Goal: Contribute content: Add original content to the website for others to see

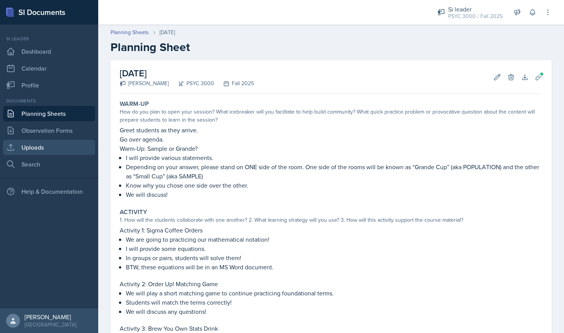
click at [49, 146] on link "Uploads" at bounding box center [49, 147] width 92 height 15
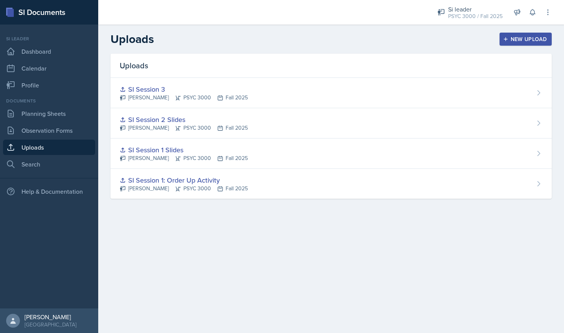
click at [521, 36] on div "New Upload" at bounding box center [526, 39] width 43 height 6
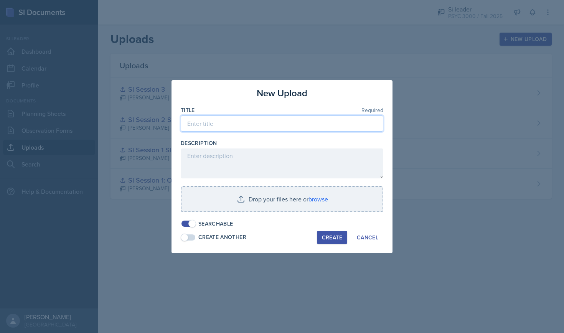
click at [343, 120] on input at bounding box center [282, 124] width 203 height 16
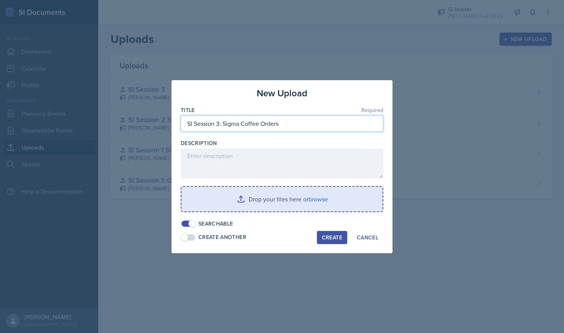
type input "SI Session 3: Sigma Coffee Orders"
click at [316, 210] on input "file" at bounding box center [282, 199] width 201 height 25
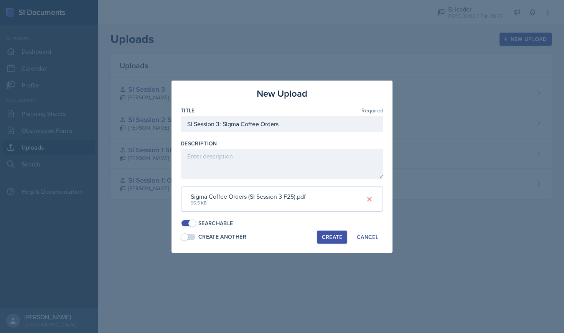
click at [329, 234] on div "Create" at bounding box center [332, 237] width 20 height 6
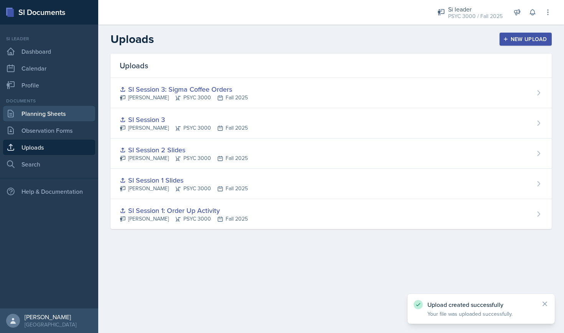
click at [43, 116] on link "Planning Sheets" at bounding box center [49, 113] width 92 height 15
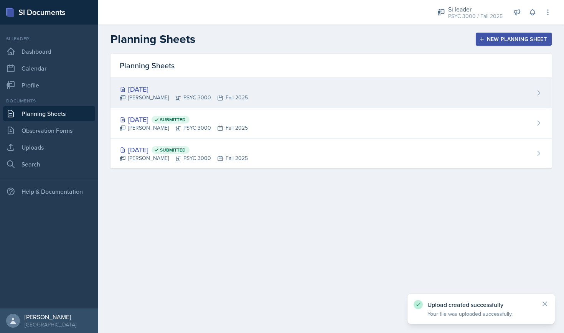
click at [137, 97] on div "[PERSON_NAME] PSYC 3000 Fall 2025" at bounding box center [184, 98] width 128 height 8
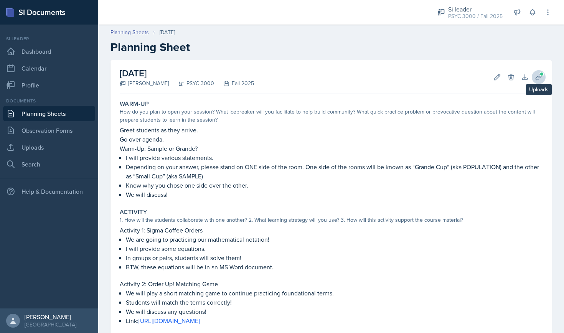
click at [540, 74] on span at bounding box center [542, 74] width 5 height 5
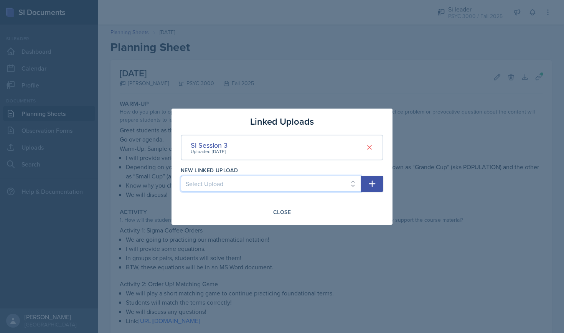
select select "19672dec-42a4-4adb-b556-31e91fe714ce"
click at [369, 187] on icon "button" at bounding box center [372, 183] width 9 height 9
select select
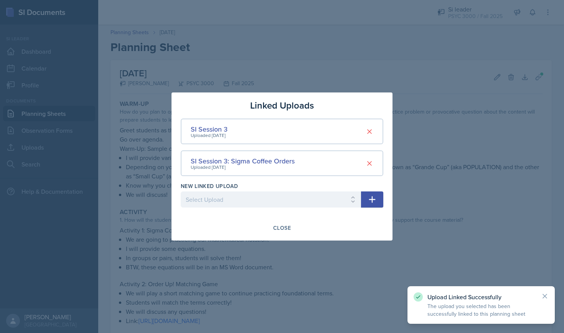
drag, startPoint x: 291, startPoint y: 228, endPoint x: 293, endPoint y: 219, distance: 9.5
click at [291, 228] on div "Close" at bounding box center [282, 228] width 18 height 6
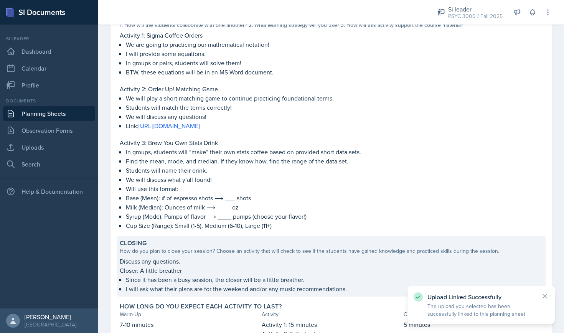
scroll to position [263, 0]
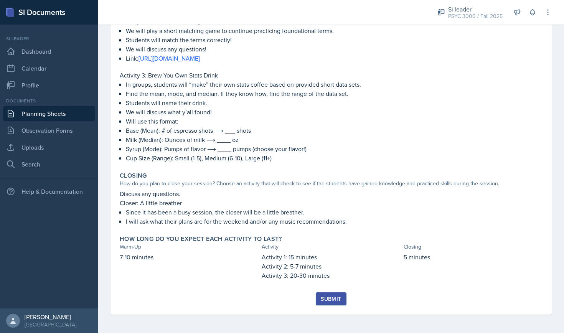
click at [326, 298] on div "Submit" at bounding box center [331, 299] width 20 height 6
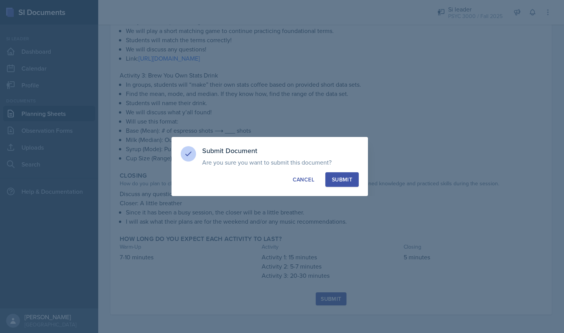
click at [344, 187] on button "Submit" at bounding box center [341, 179] width 33 height 15
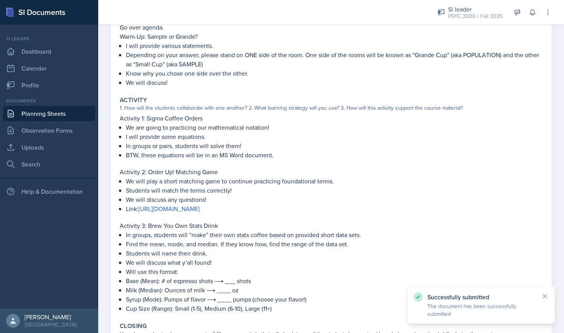
scroll to position [18, 0]
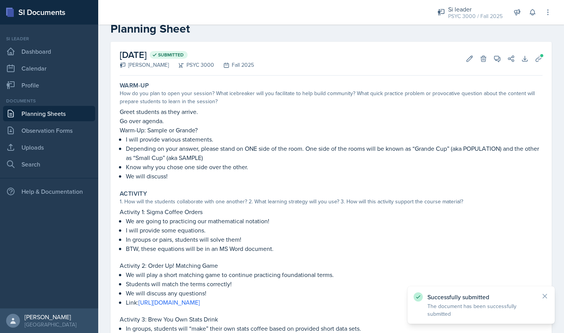
click at [74, 116] on link "Planning Sheets" at bounding box center [49, 113] width 92 height 15
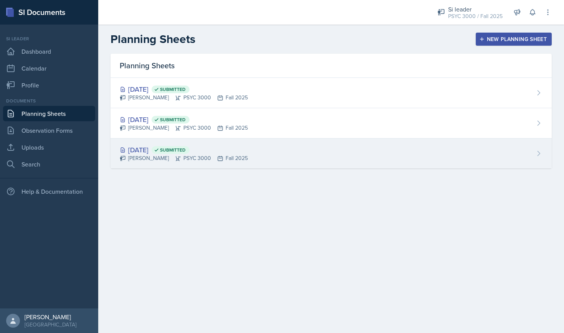
click at [190, 153] on span "Submitted" at bounding box center [171, 150] width 38 height 8
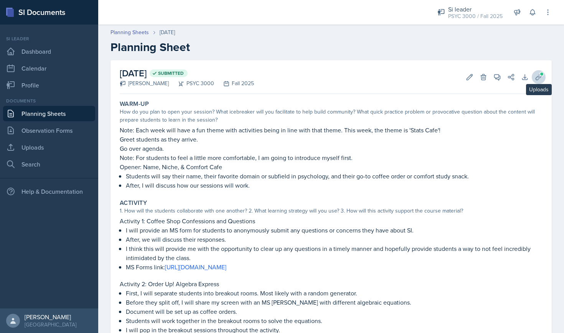
click at [540, 74] on span at bounding box center [542, 74] width 5 height 5
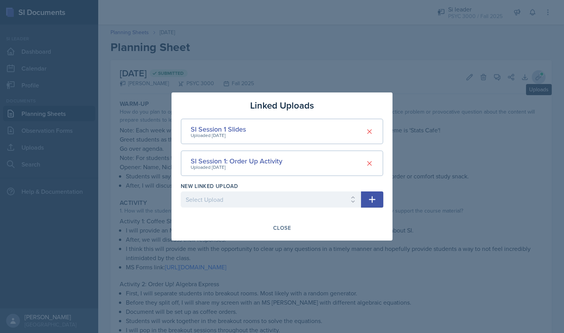
click at [537, 74] on div at bounding box center [282, 166] width 564 height 333
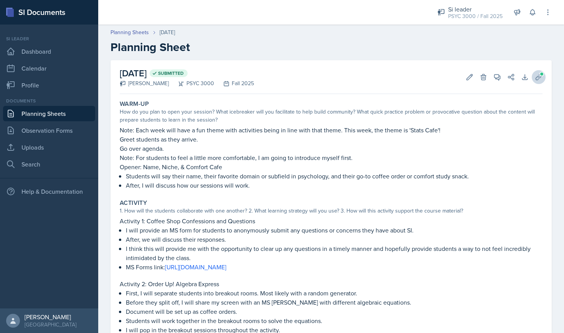
click at [540, 74] on span at bounding box center [542, 74] width 5 height 5
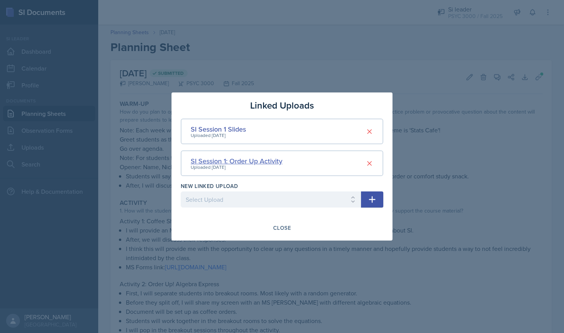
click at [218, 159] on div "SI Session 1: Order Up Activity" at bounding box center [237, 161] width 92 height 10
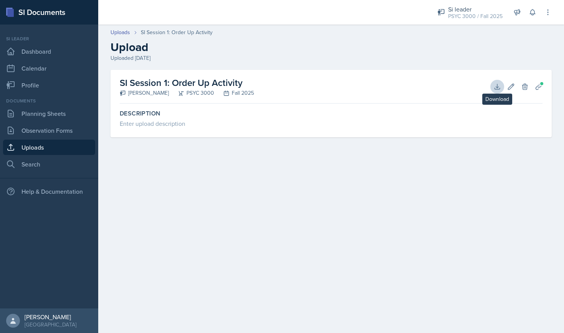
click at [494, 86] on icon at bounding box center [498, 87] width 8 height 8
click at [326, 159] on main "Uploads SI Session 1: Order Up Activity Upload Uploaded [DATE] SI Session 1: Or…" at bounding box center [331, 179] width 466 height 309
click at [48, 113] on link "Planning Sheets" at bounding box center [49, 113] width 92 height 15
